Goal: Transaction & Acquisition: Download file/media

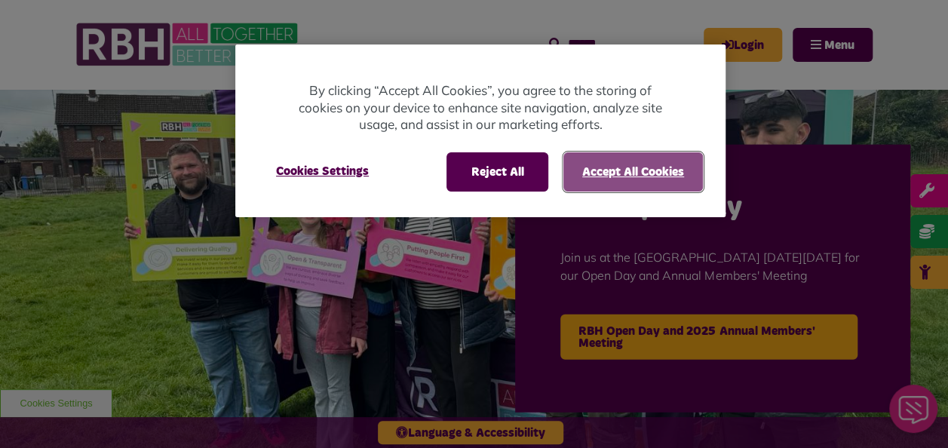
click at [647, 166] on button "Accept All Cookies" at bounding box center [634, 171] width 140 height 39
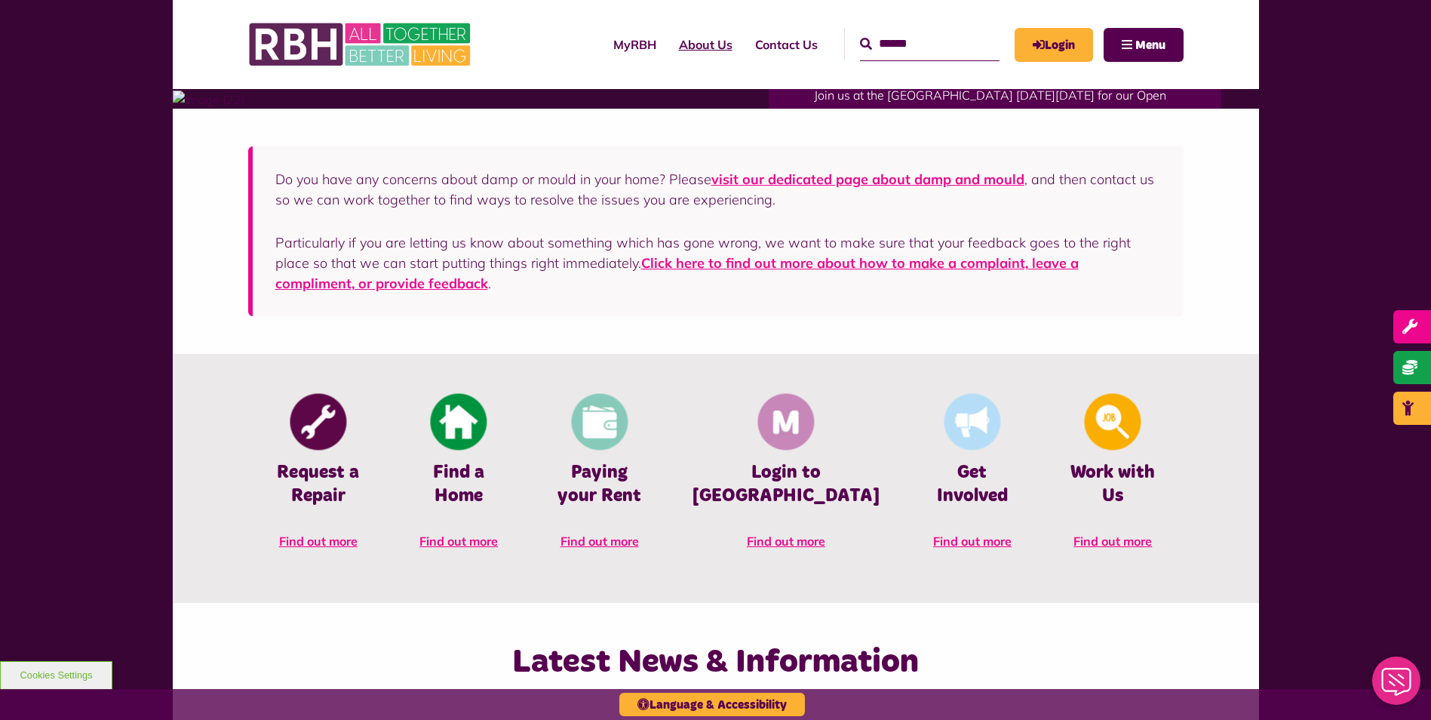
click at [690, 48] on link "About Us" at bounding box center [706, 44] width 76 height 41
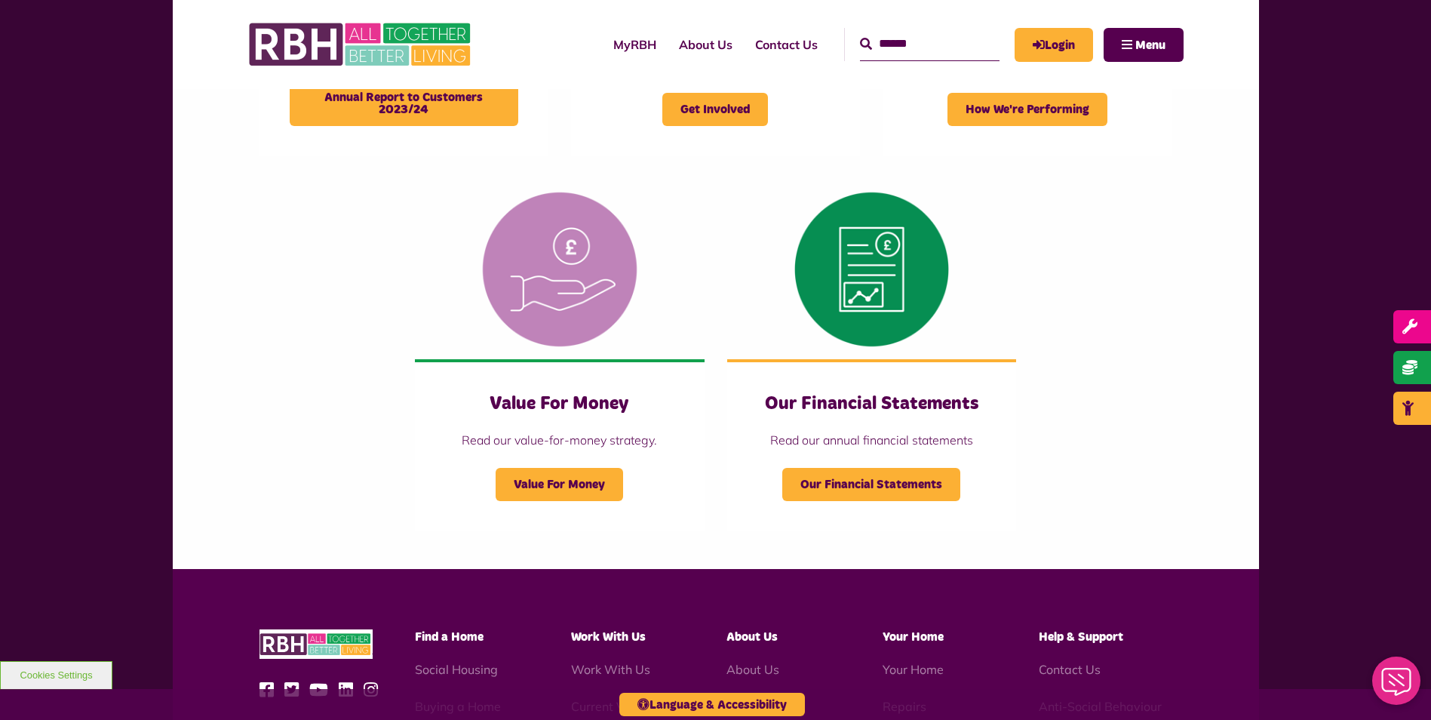
scroll to position [1433, 0]
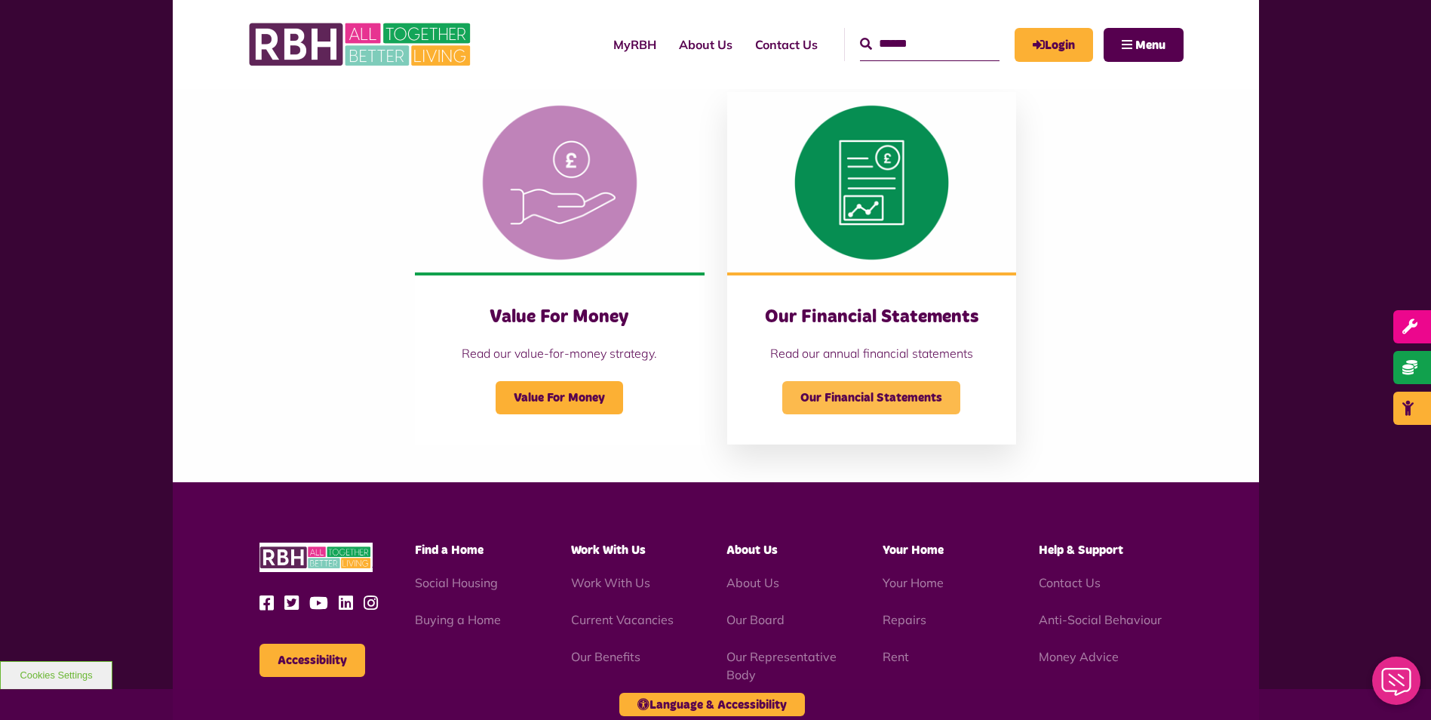
click at [842, 398] on span "Our Financial Statements" at bounding box center [871, 397] width 178 height 33
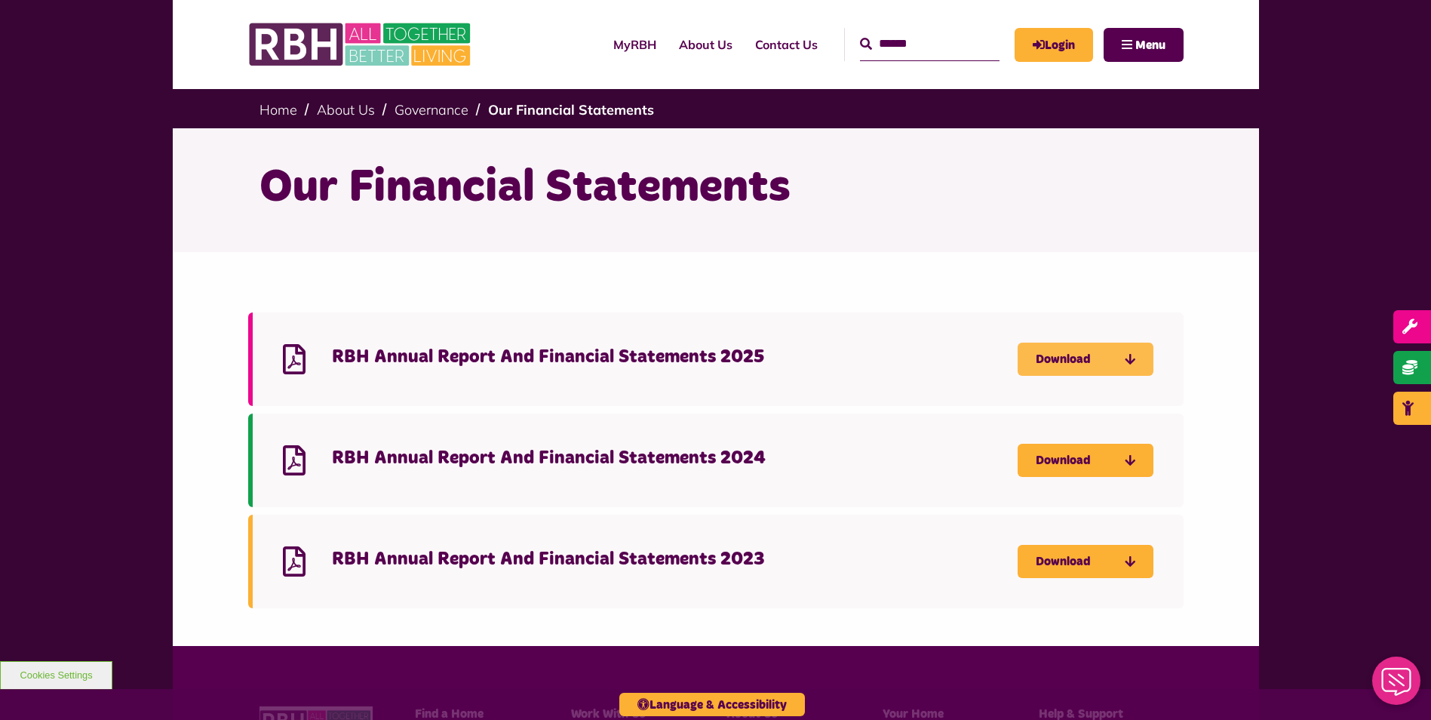
click at [1080, 364] on link "Download" at bounding box center [1086, 359] width 136 height 33
